Goal: Complete application form

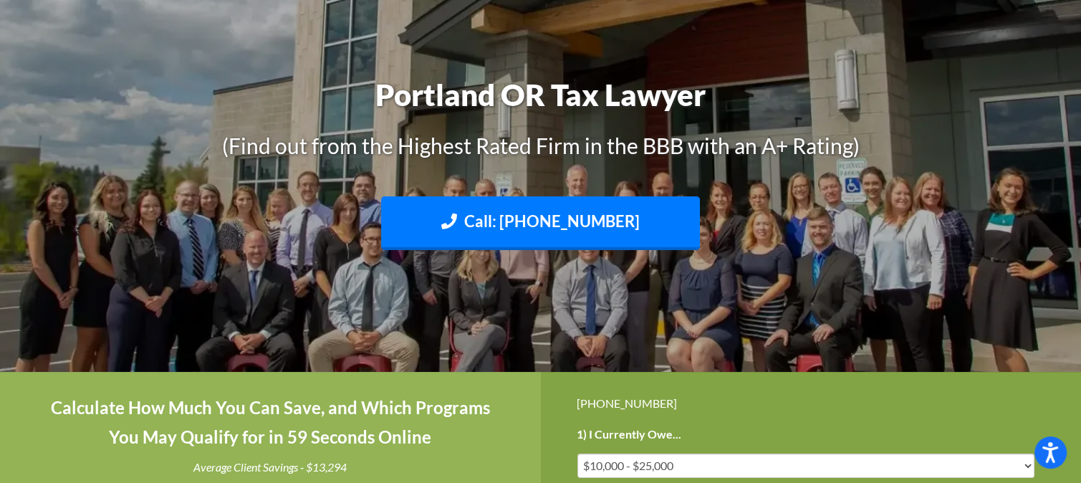
scroll to position [215, 0]
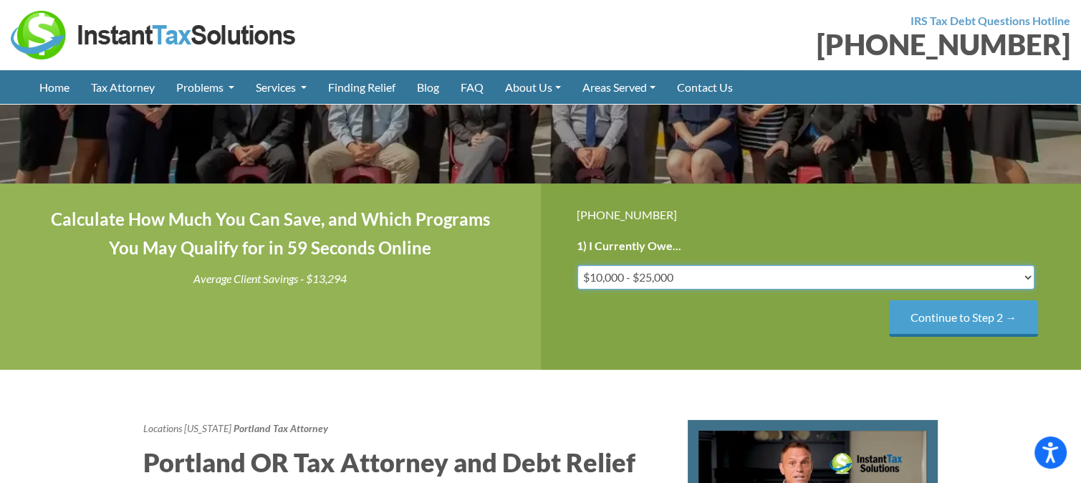
click at [932, 269] on select "Less than $10,000 $10,000 - $25,000 $25,000 - $50,000 $50,000 - $75,000 $75,000+" at bounding box center [806, 277] width 458 height 24
select select "25-50"
click at [577, 265] on select "Less than $10,000 $10,000 - $25,000 $25,000 - $50,000 $50,000 - $75,000 $75,000+" at bounding box center [806, 277] width 458 height 24
drag, startPoint x: 912, startPoint y: 317, endPoint x: 895, endPoint y: 349, distance: 35.9
click at [913, 317] on input "Continue to Step 2 →" at bounding box center [963, 318] width 149 height 37
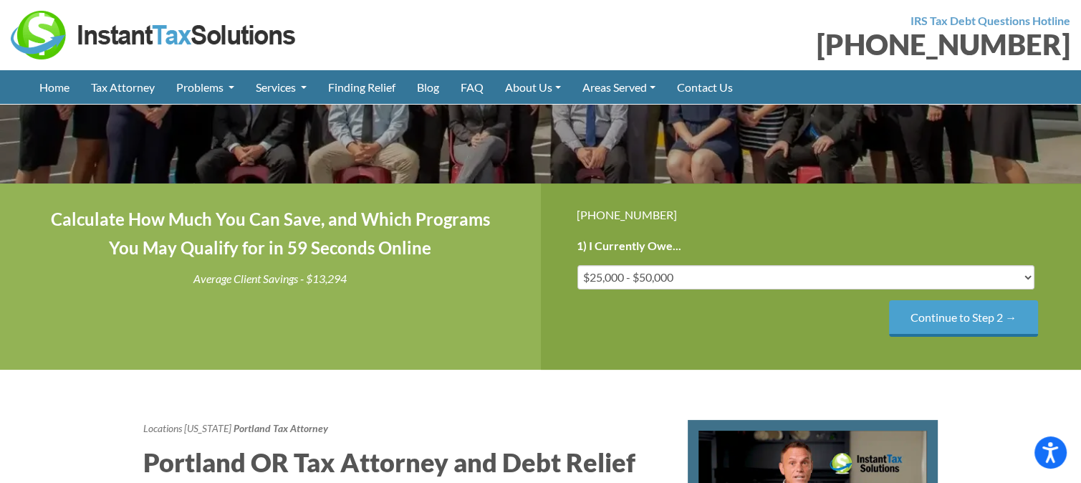
scroll to position [0, 0]
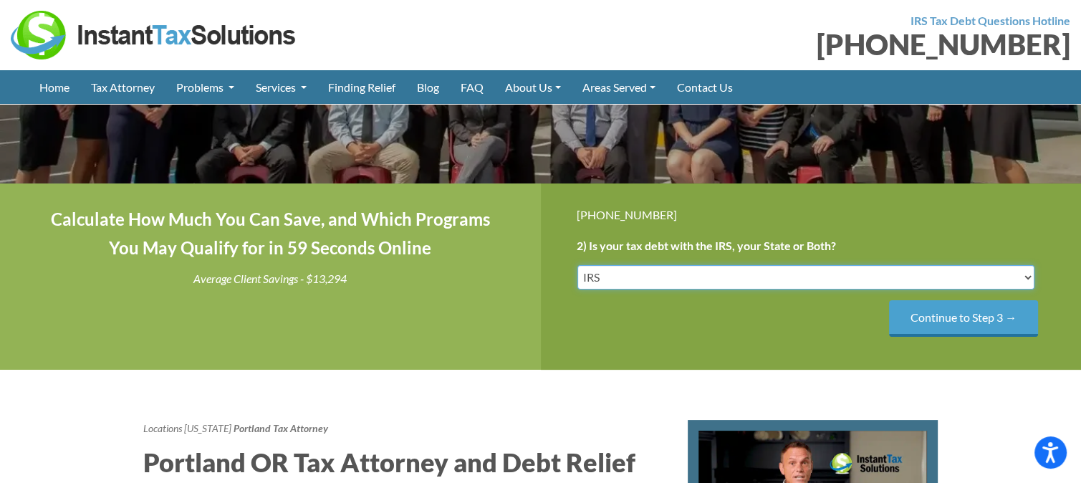
click at [723, 265] on select "IRS State Both IRS and State" at bounding box center [806, 277] width 458 height 24
select select "Both IRS and State"
click at [577, 265] on select "IRS State Both IRS and State" at bounding box center [806, 277] width 458 height 24
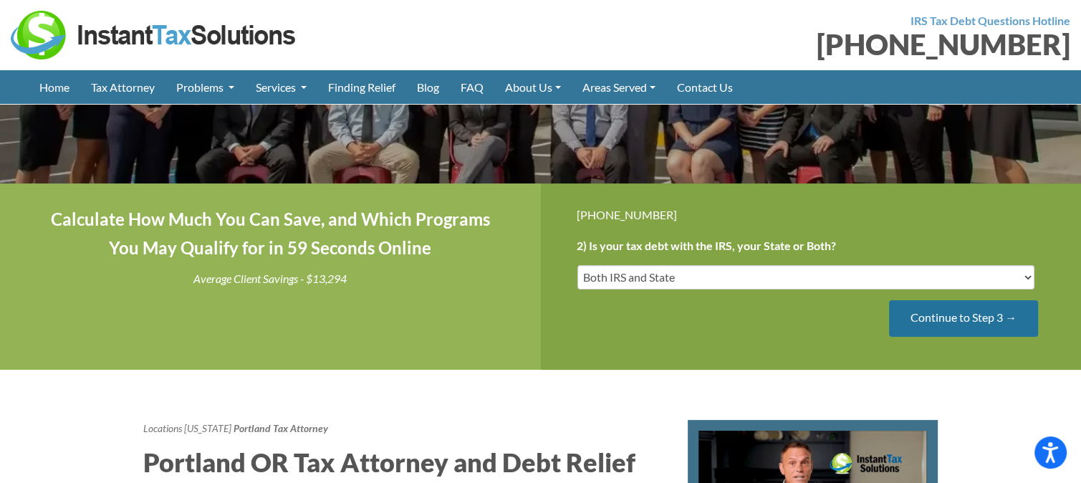
click at [955, 324] on input "Continue to Step 3 →" at bounding box center [963, 318] width 149 height 37
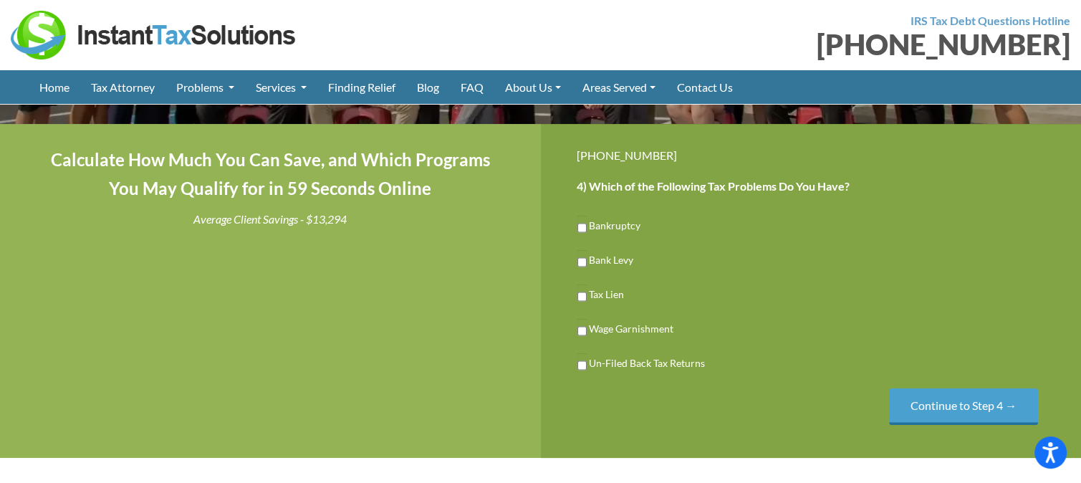
scroll to position [286, 0]
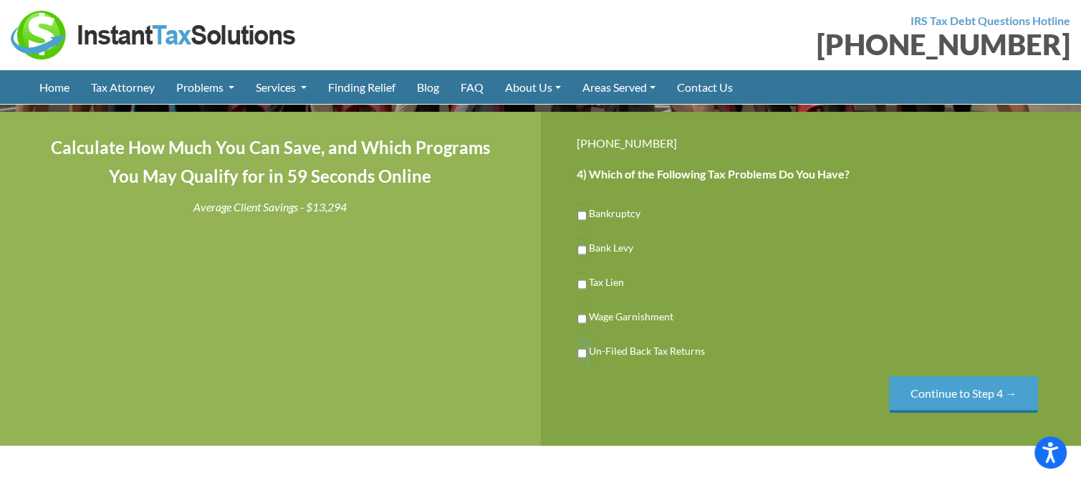
click at [579, 353] on input "Un-Filed Back Tax Returns" at bounding box center [581, 353] width 9 height 24
checkbox input "true"
click at [938, 392] on input "Continue to Step 4 →" at bounding box center [963, 394] width 149 height 37
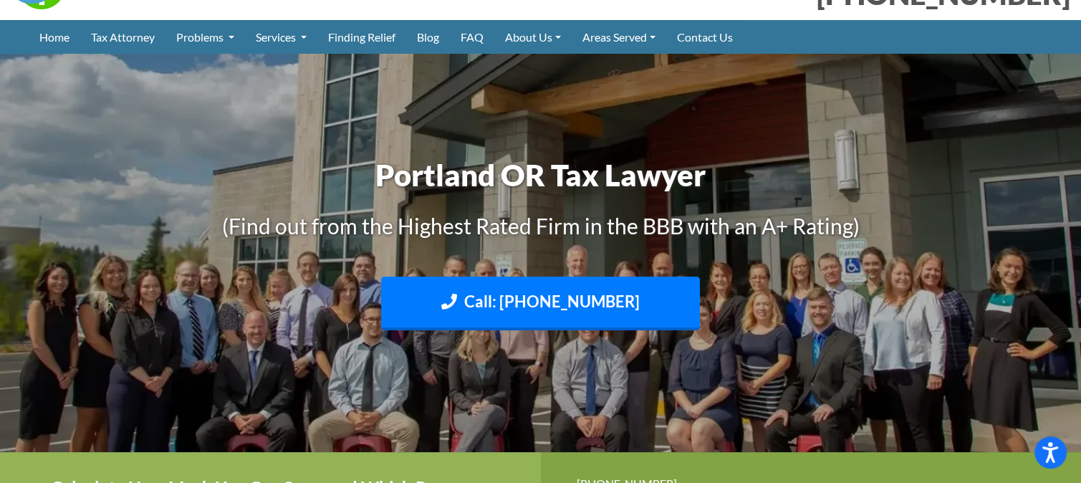
scroll to position [0, 0]
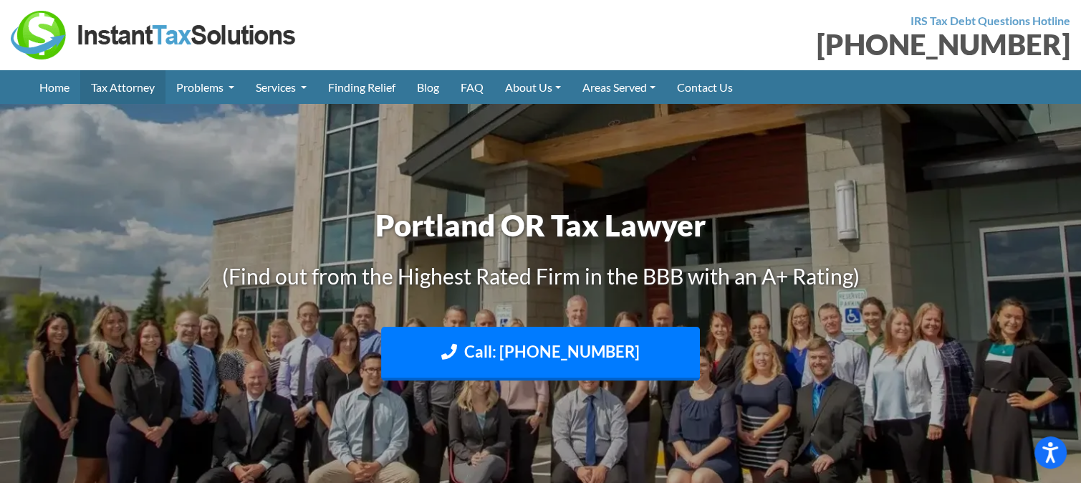
click at [153, 89] on link "Tax Attorney" at bounding box center [122, 87] width 85 height 34
click at [732, 90] on link "Contact Us" at bounding box center [704, 87] width 77 height 34
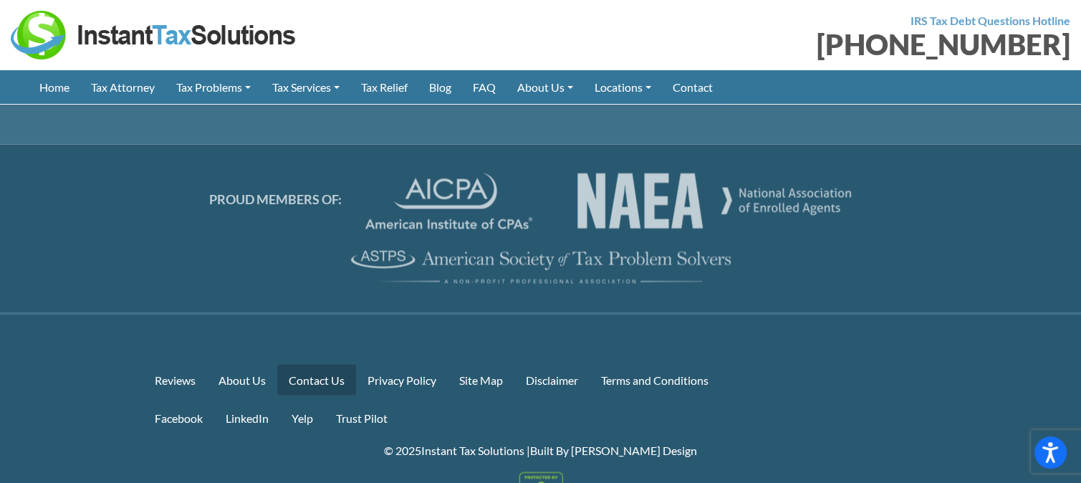
scroll to position [2713, 0]
